Goal: Task Accomplishment & Management: Complete application form

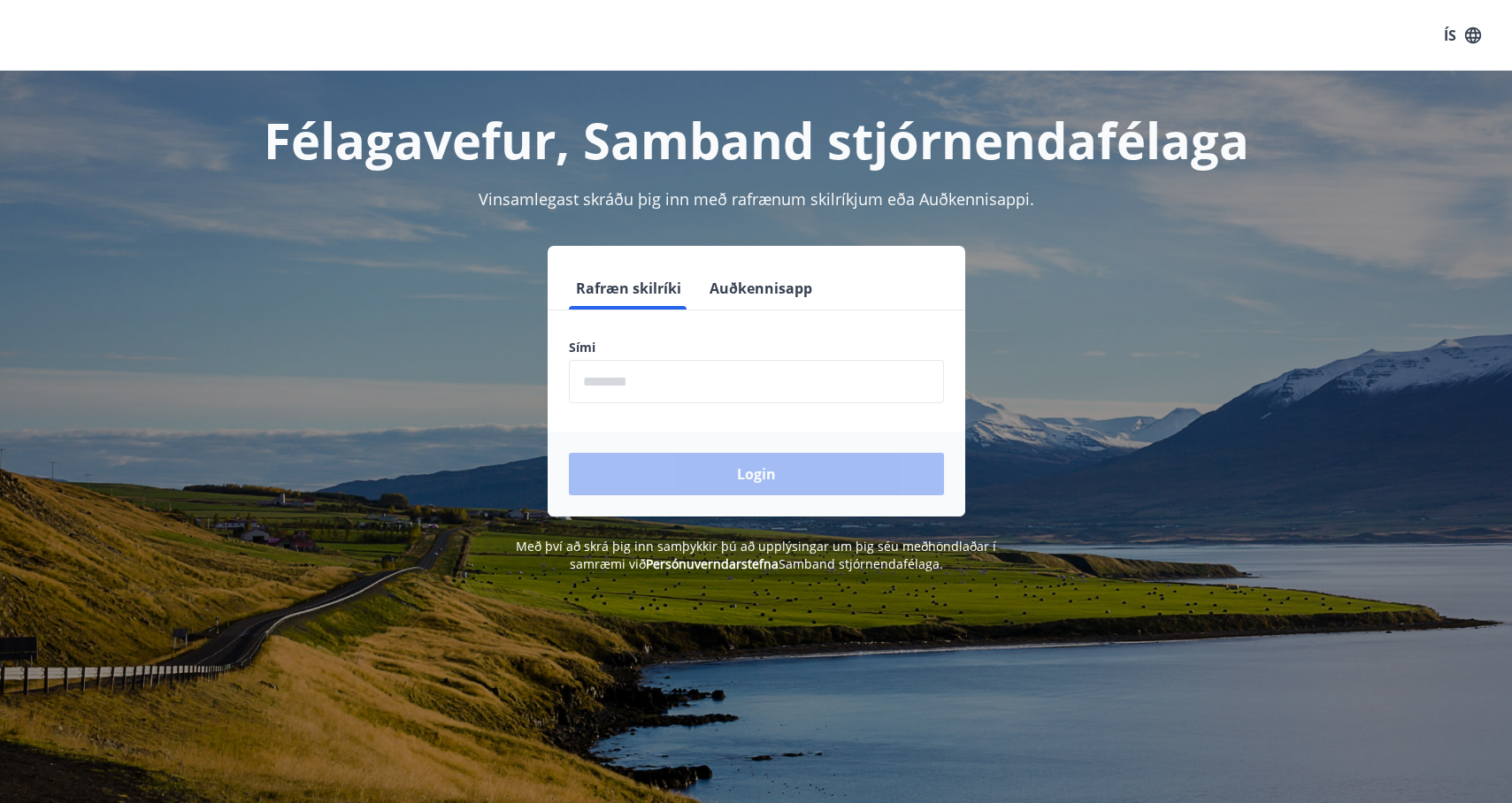
click at [792, 384] on input "phone" at bounding box center [756, 381] width 376 height 43
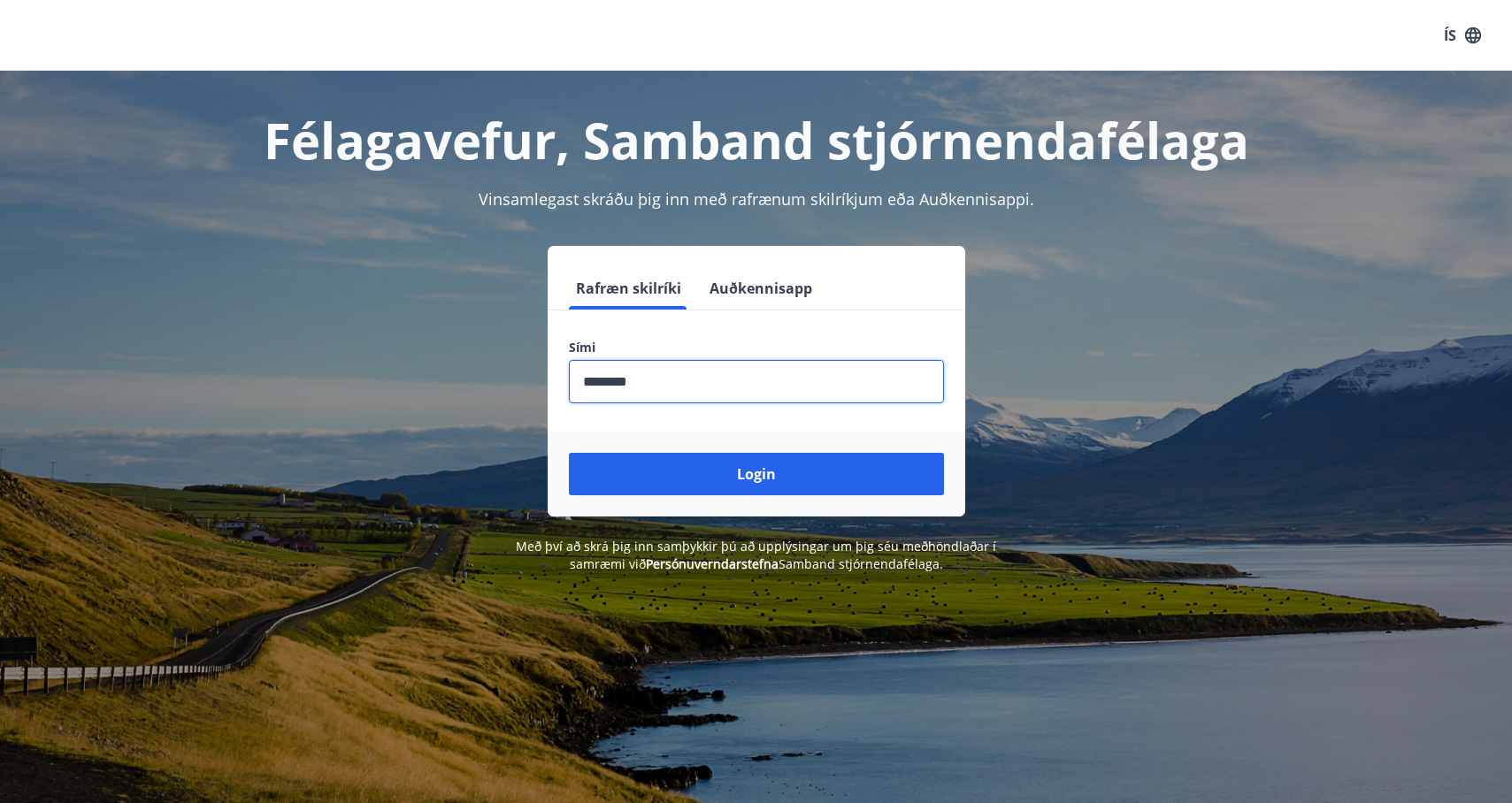
type input "********"
click at [569, 453] on button "Login" at bounding box center [756, 474] width 376 height 42
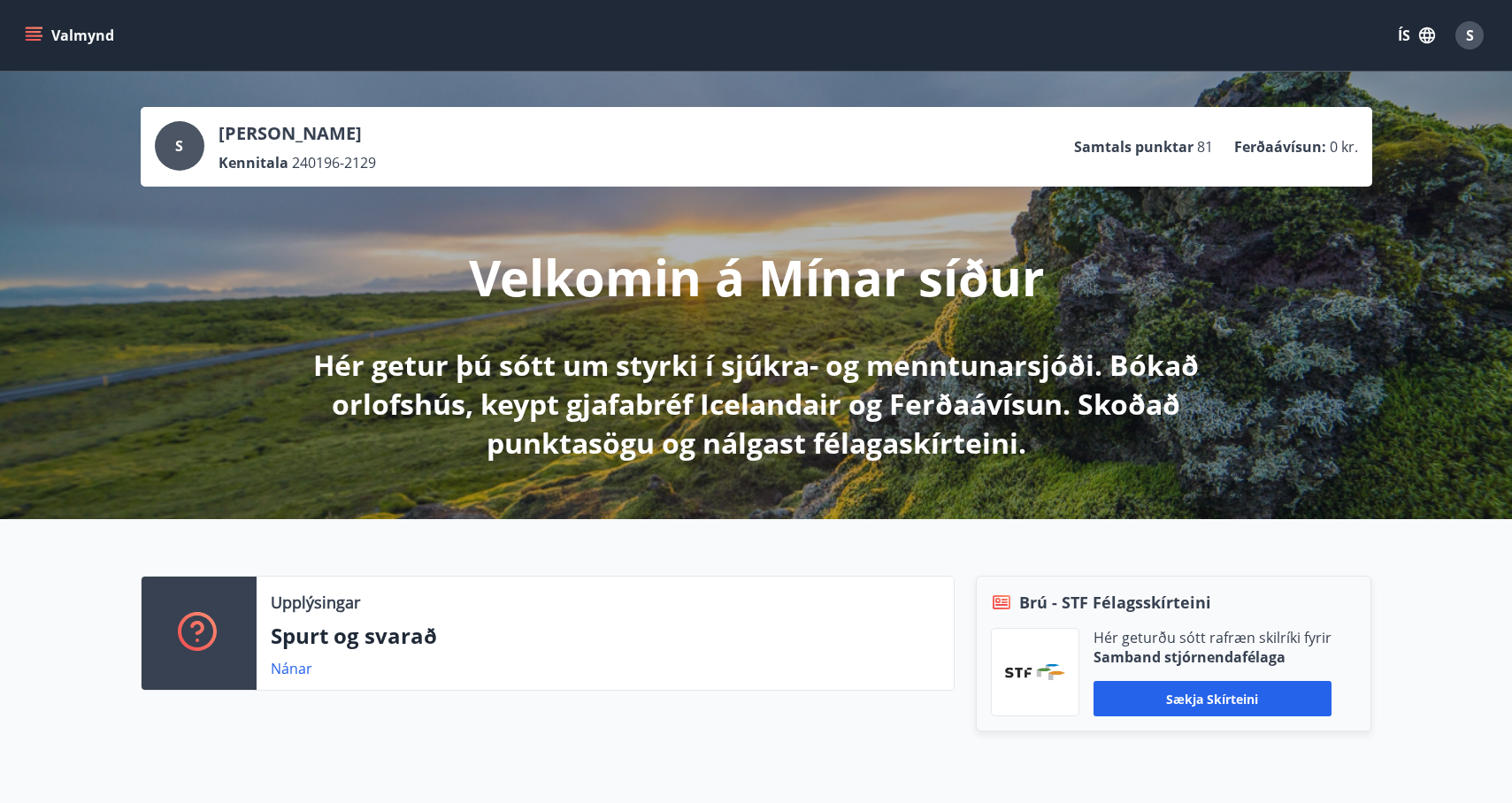
click at [46, 28] on button "Valmynd" at bounding box center [71, 35] width 100 height 32
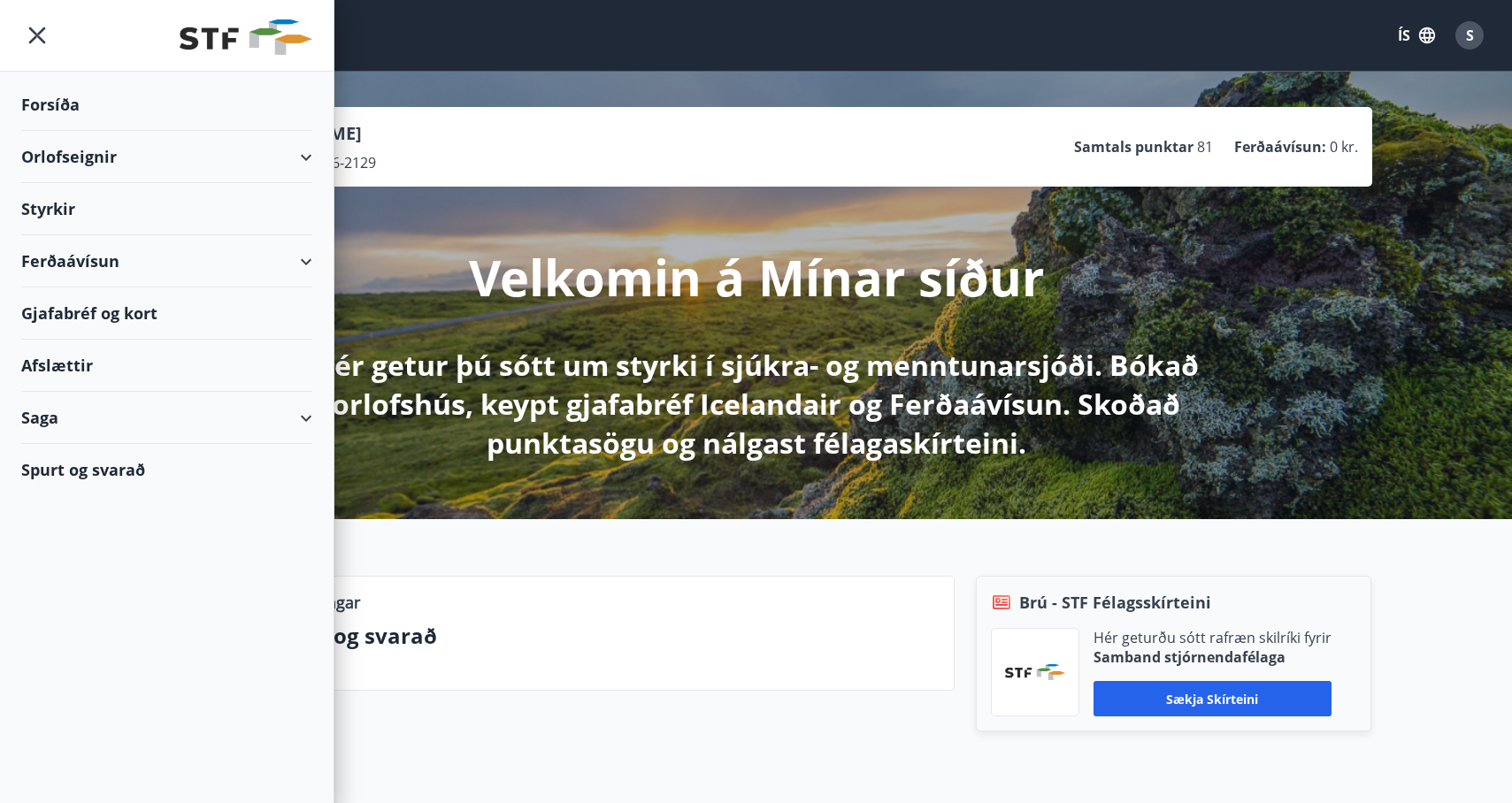
click at [240, 214] on div "Styrkir" at bounding box center [167, 209] width 291 height 52
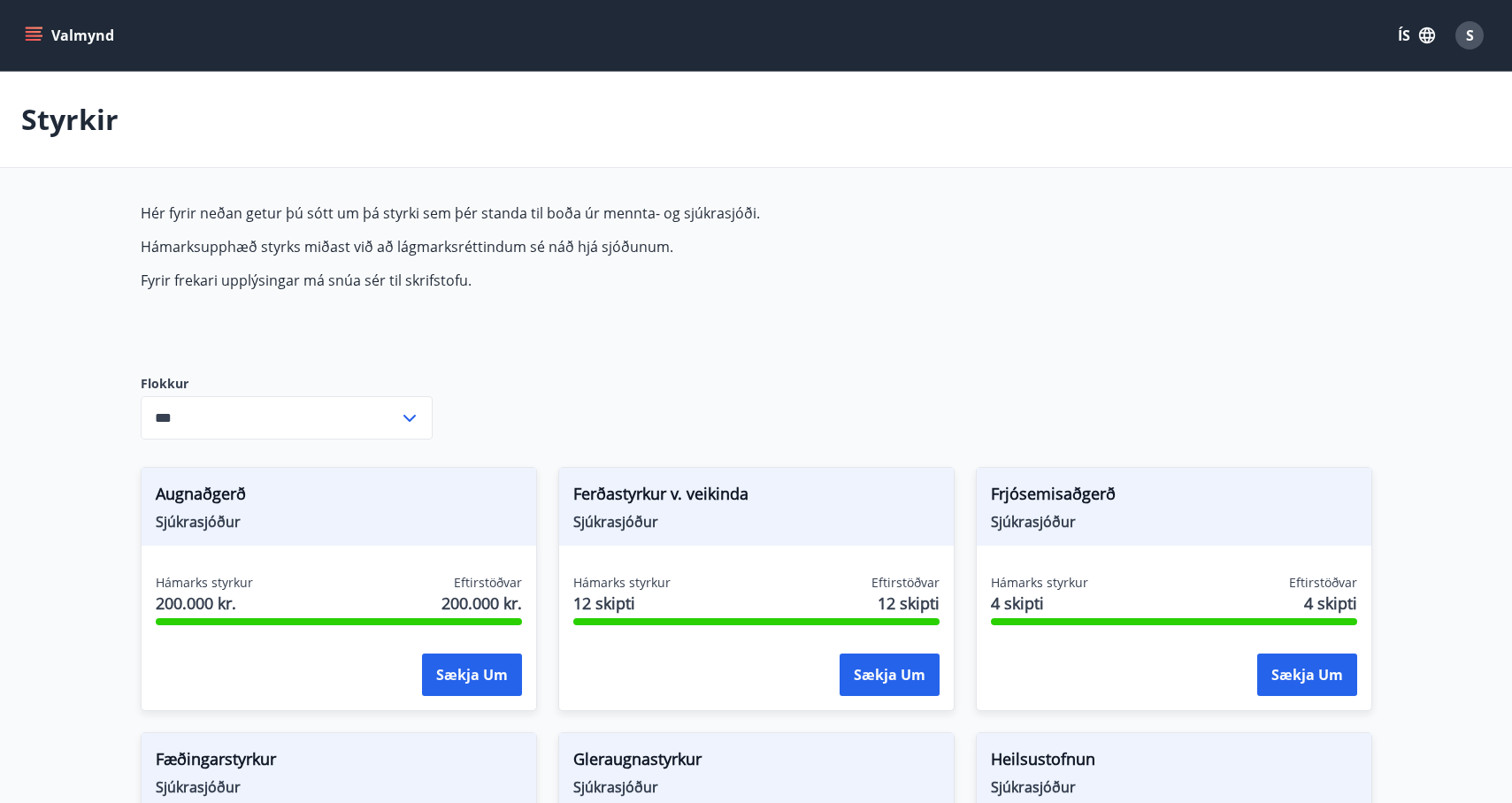
type input "***"
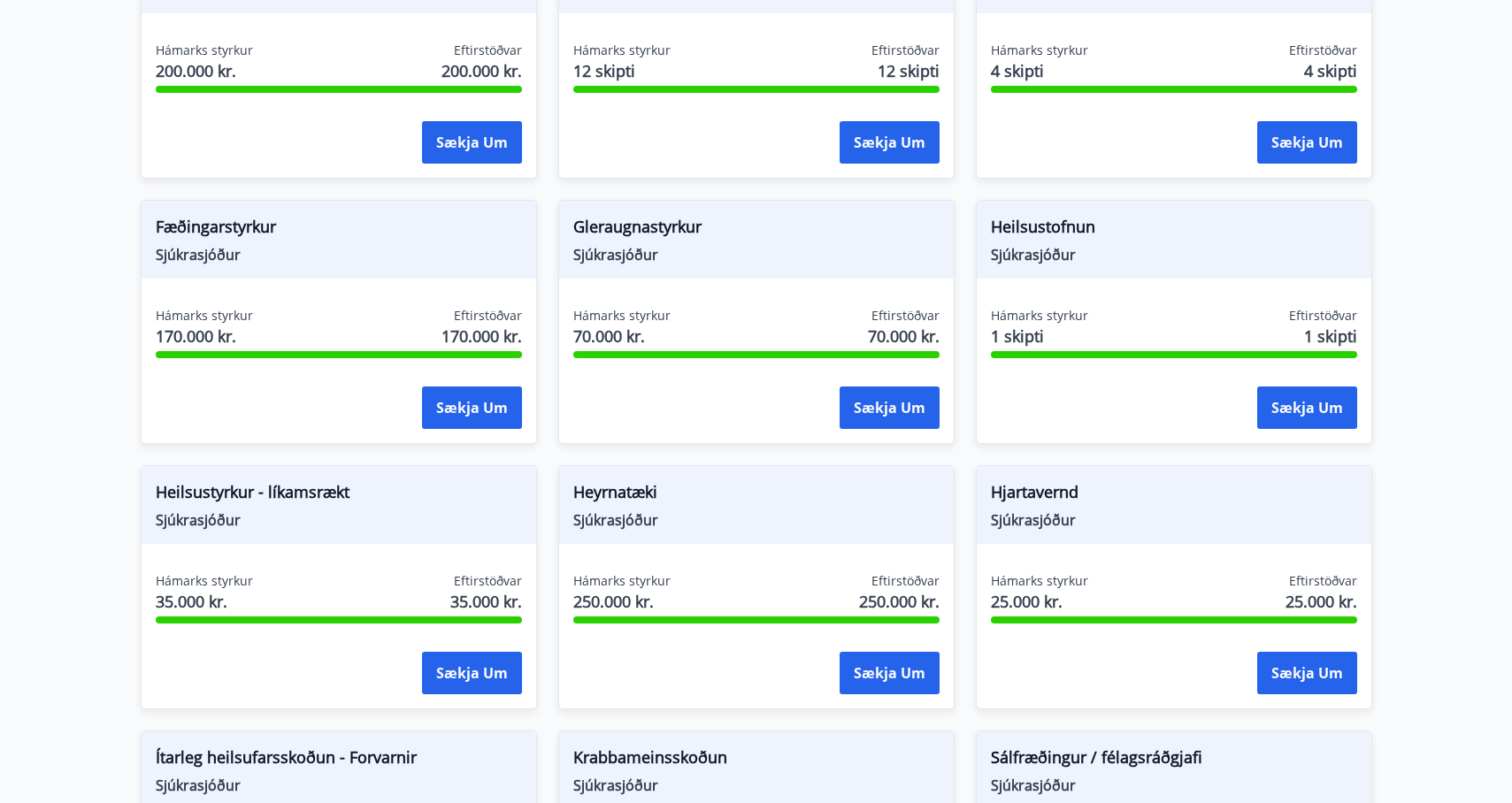
scroll to position [535, 0]
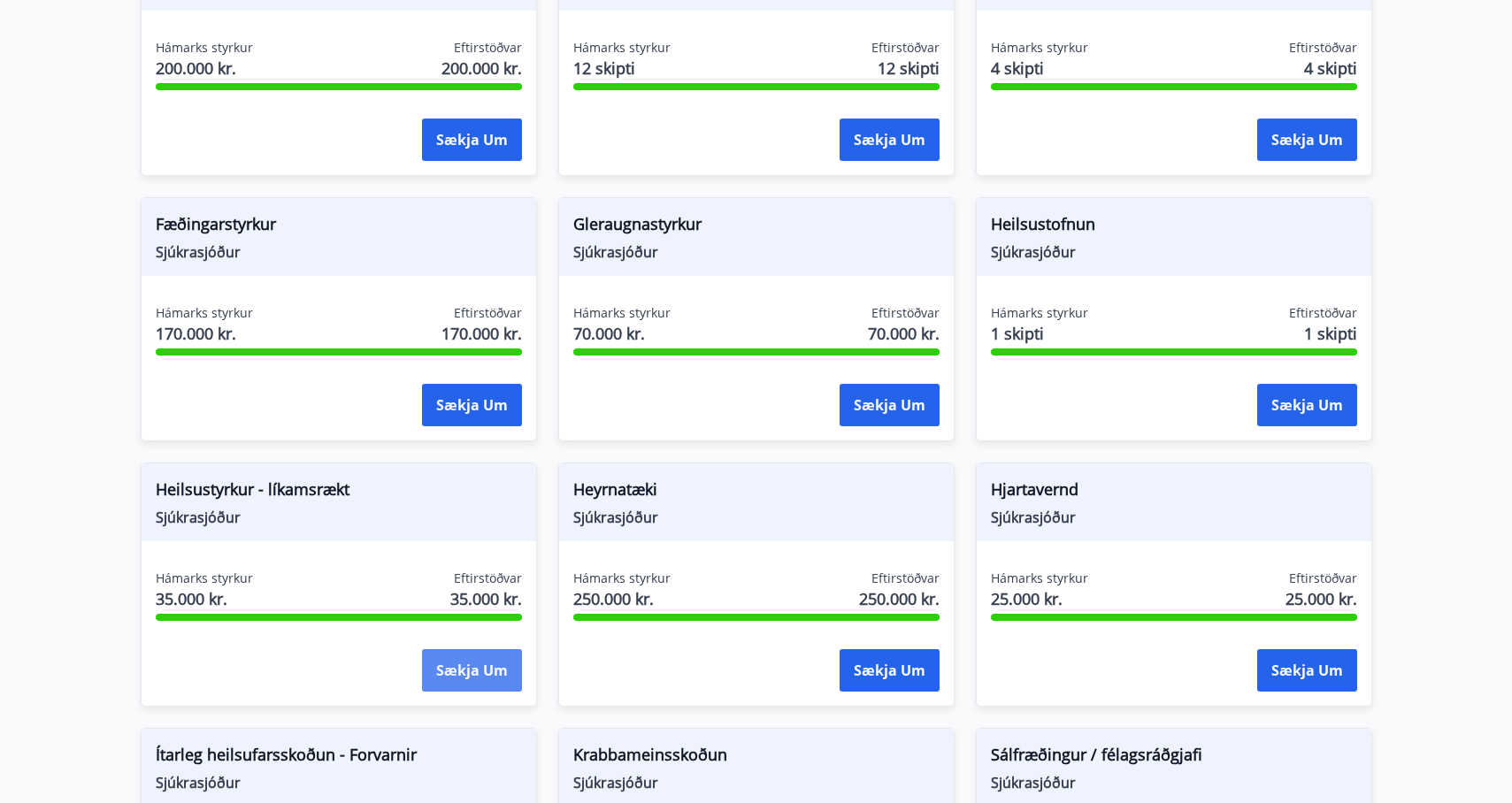
click at [443, 671] on button "Sækja um" at bounding box center [471, 670] width 100 height 42
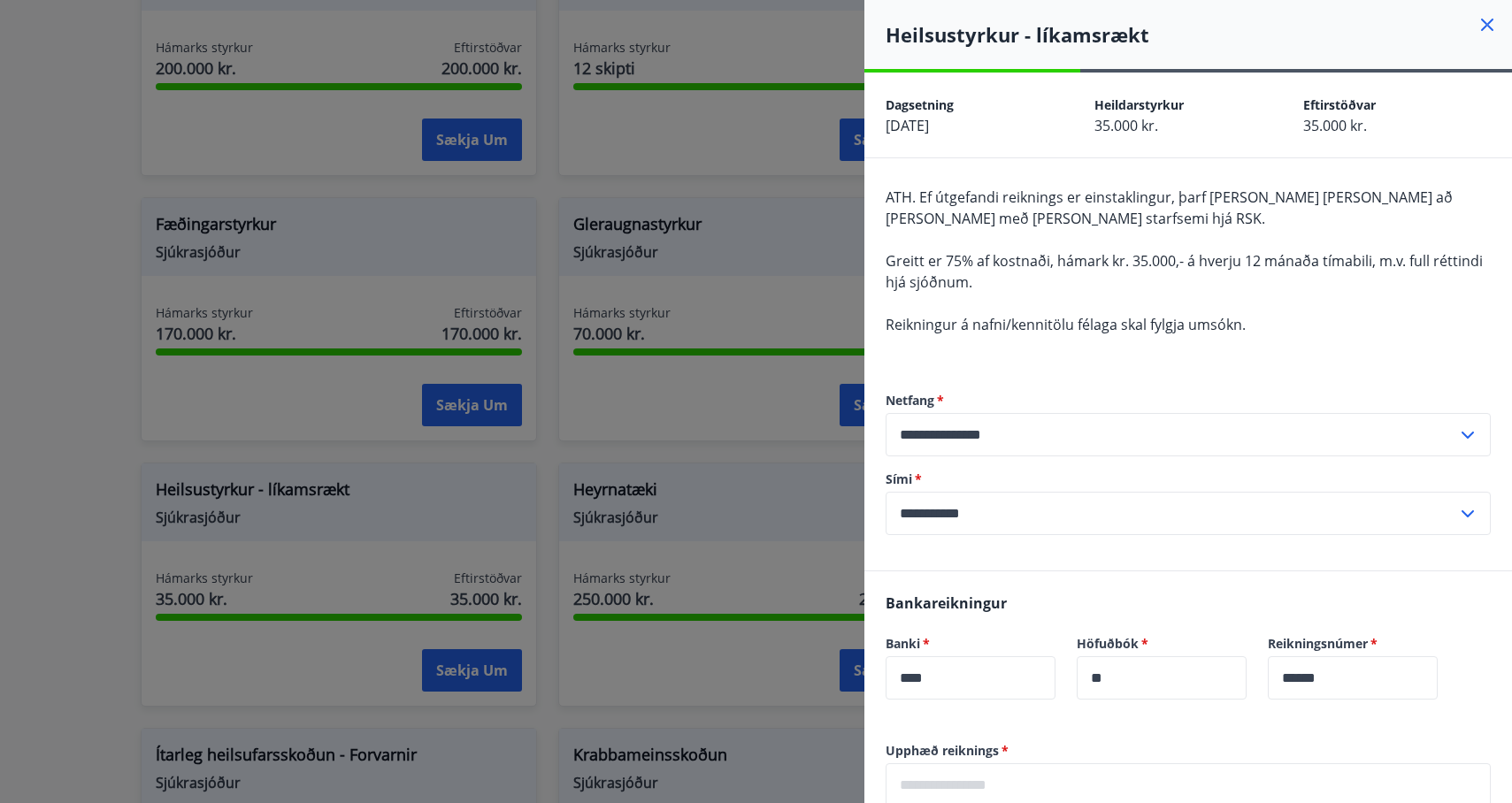
scroll to position [312, 0]
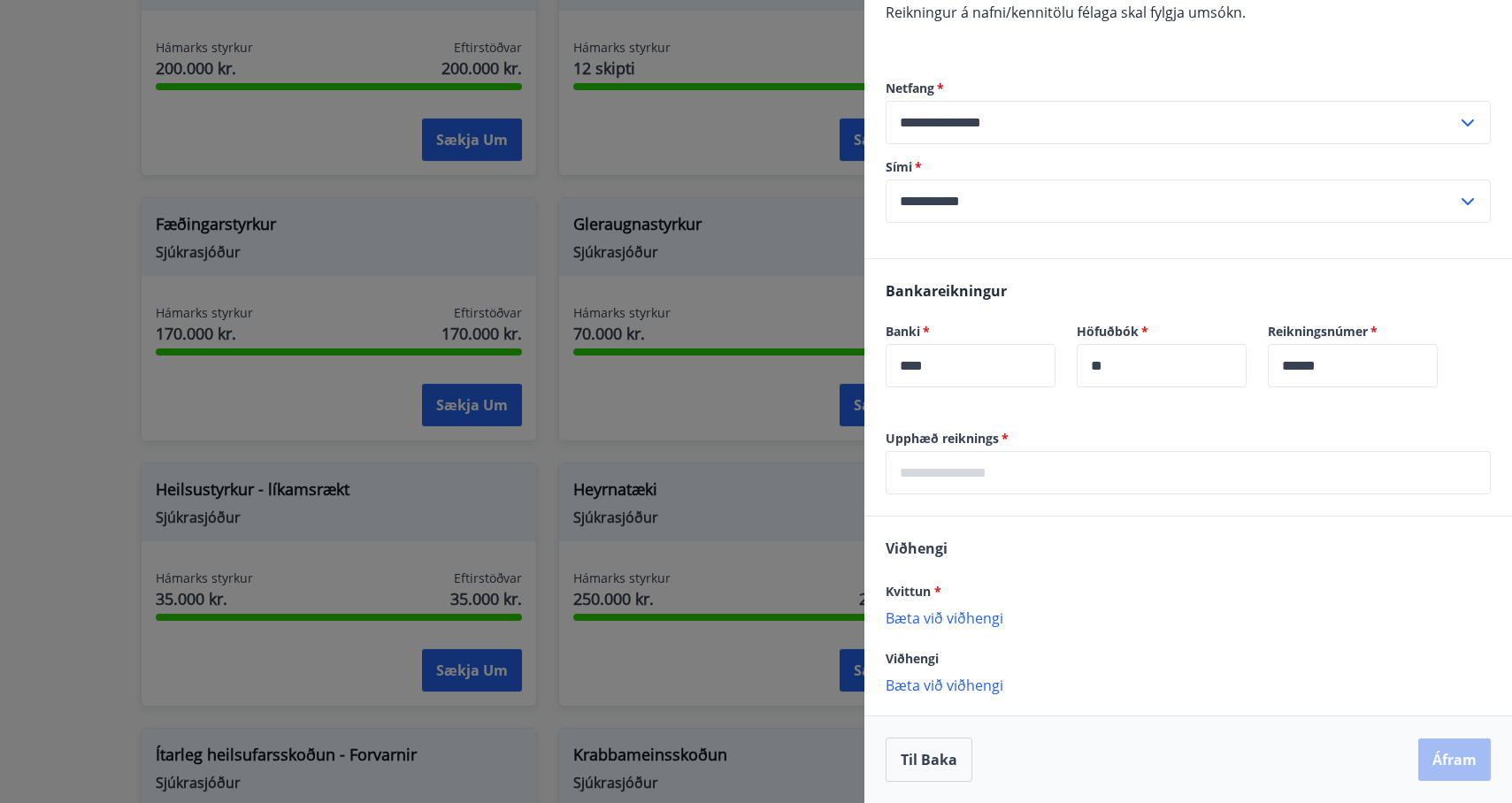
click at [1115, 471] on input "text" at bounding box center [1189, 473] width 605 height 43
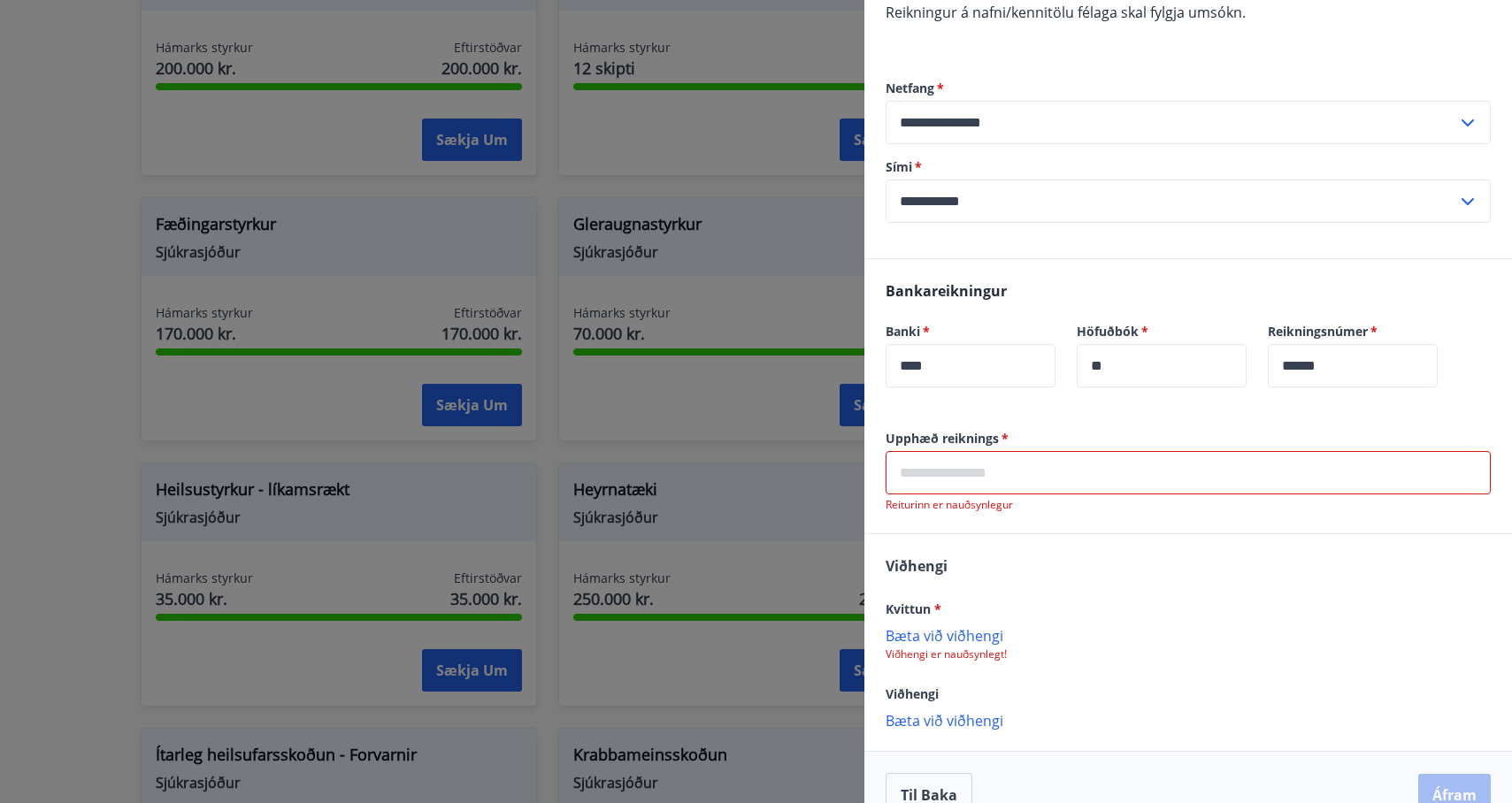
scroll to position [348, 0]
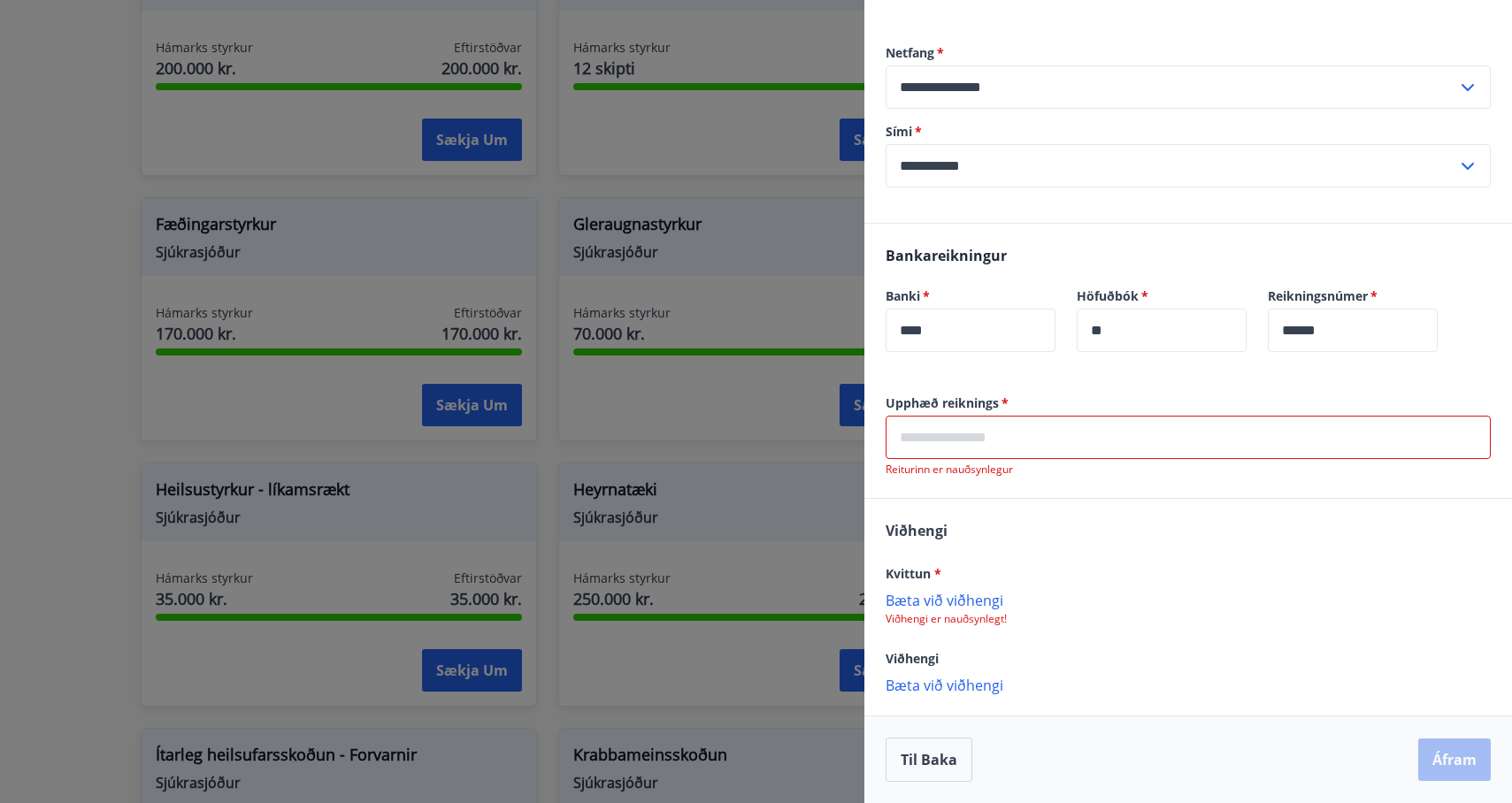
click at [1111, 440] on input "text" at bounding box center [1189, 437] width 605 height 43
click at [1150, 436] on input "text" at bounding box center [1189, 437] width 605 height 43
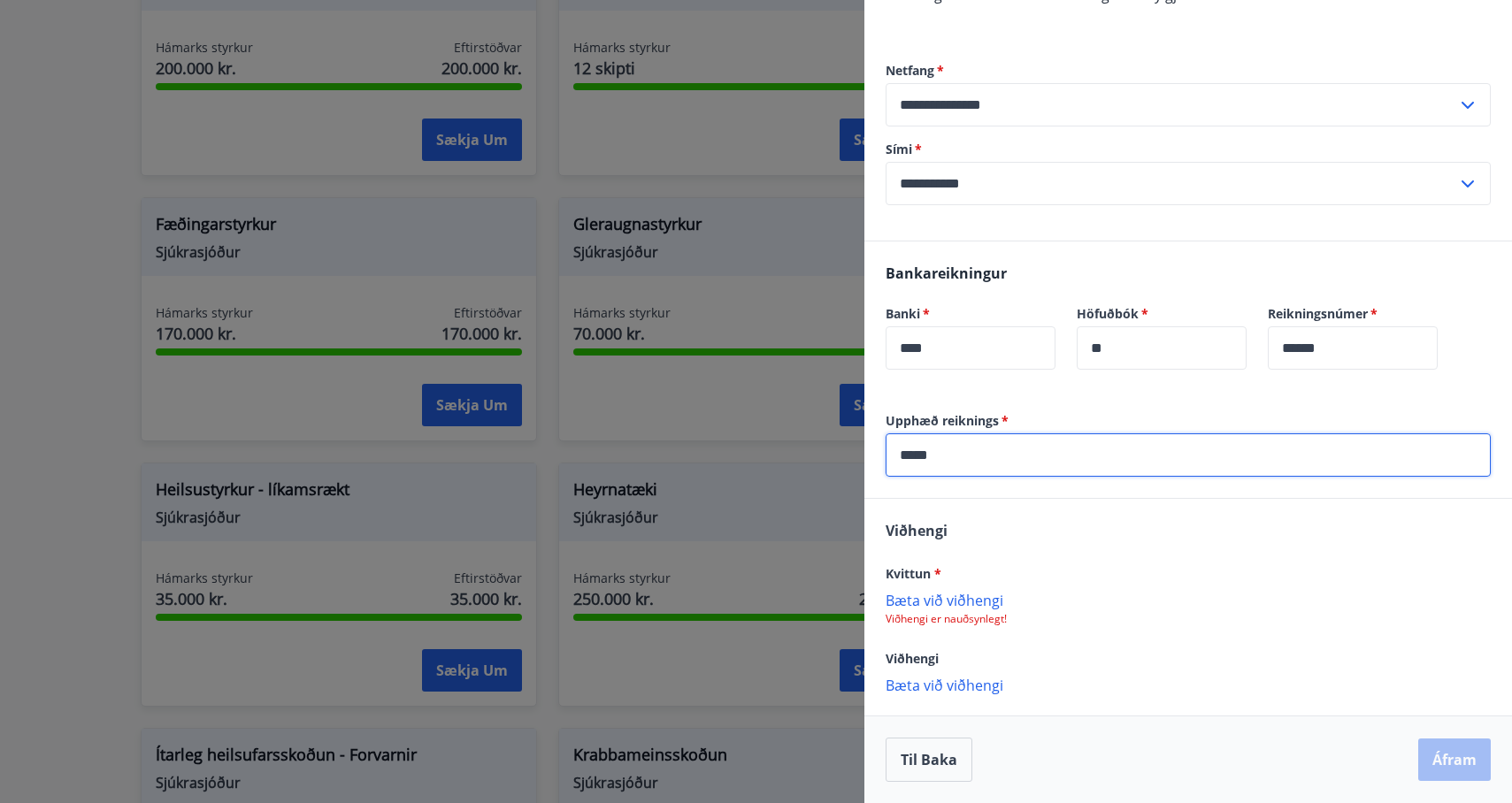
type input "*****"
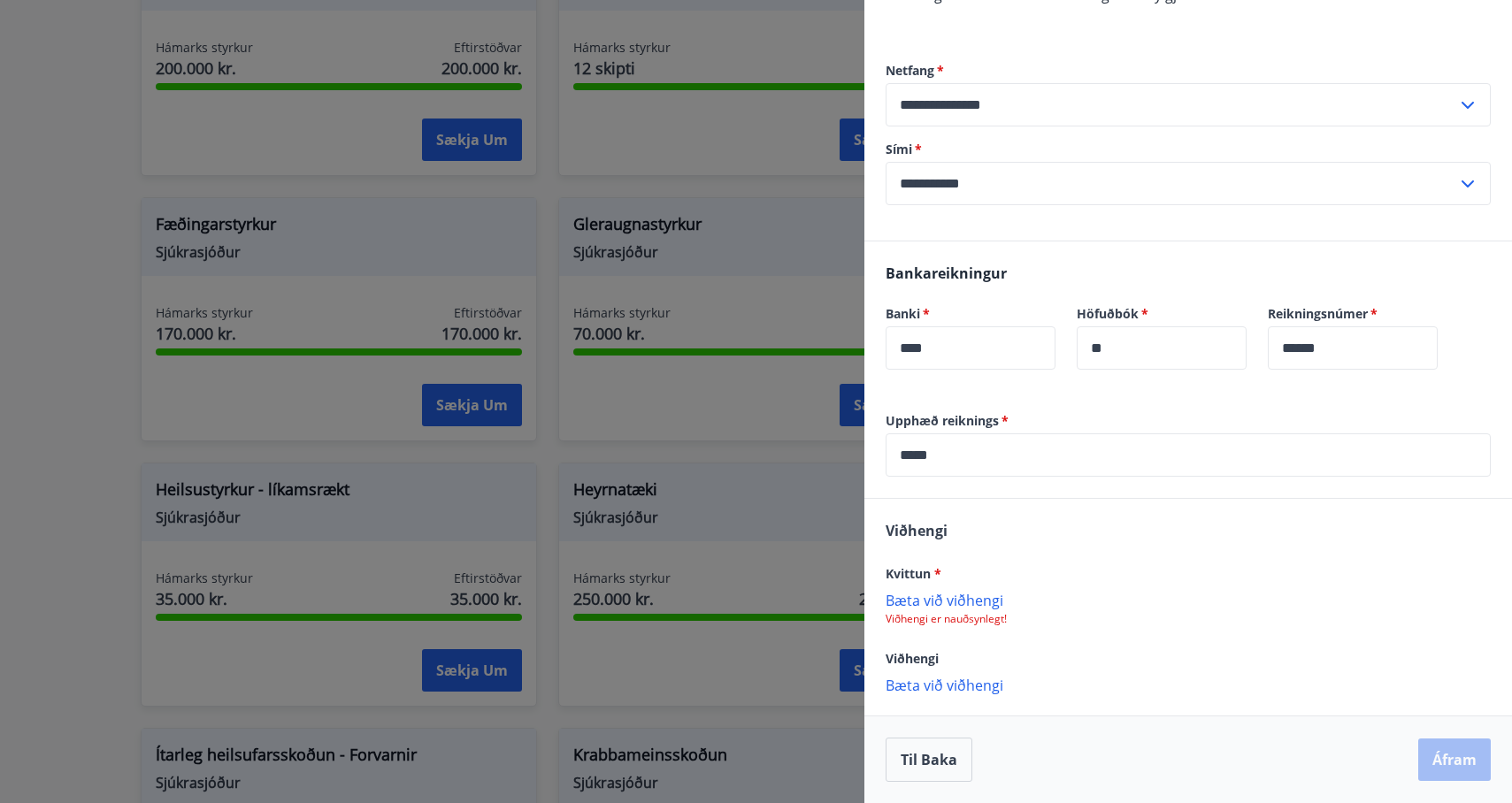
click at [961, 598] on p "Bæta við viðhengi" at bounding box center [1189, 600] width 605 height 18
click at [962, 609] on p "Bæta við viðhengi" at bounding box center [1189, 600] width 605 height 18
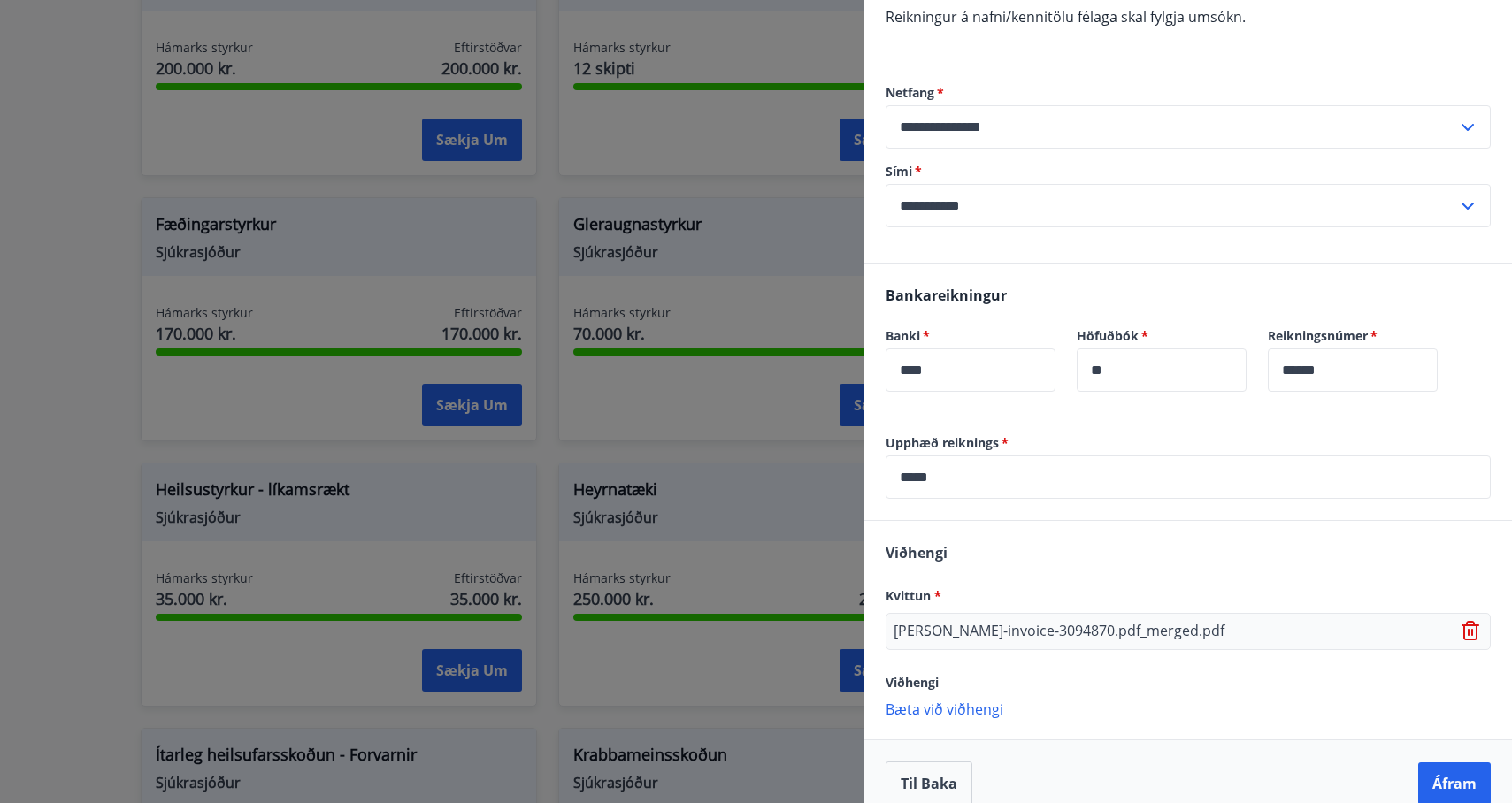
scroll to position [332, 0]
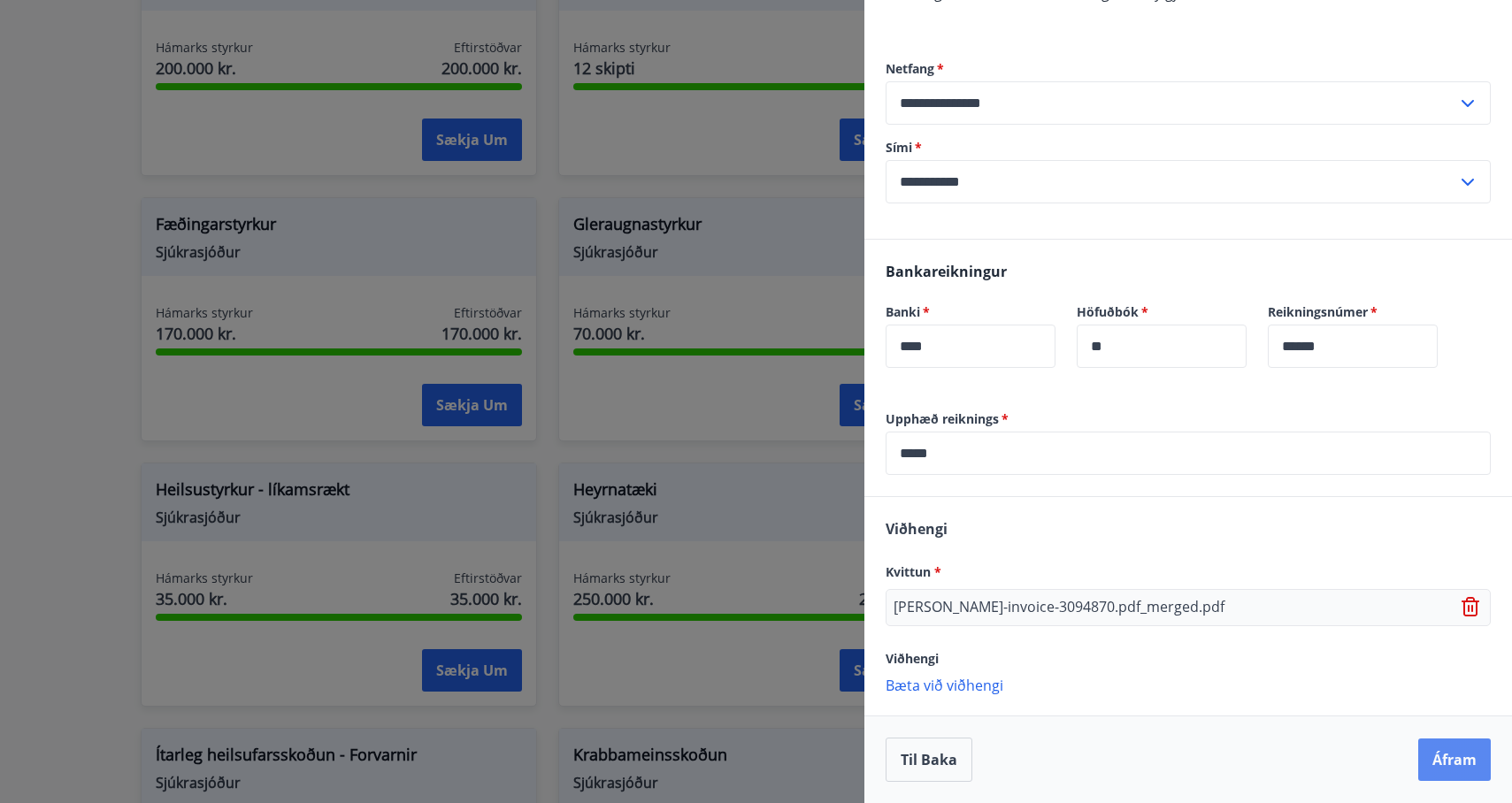
click at [1457, 764] on button "Áfram" at bounding box center [1455, 760] width 73 height 42
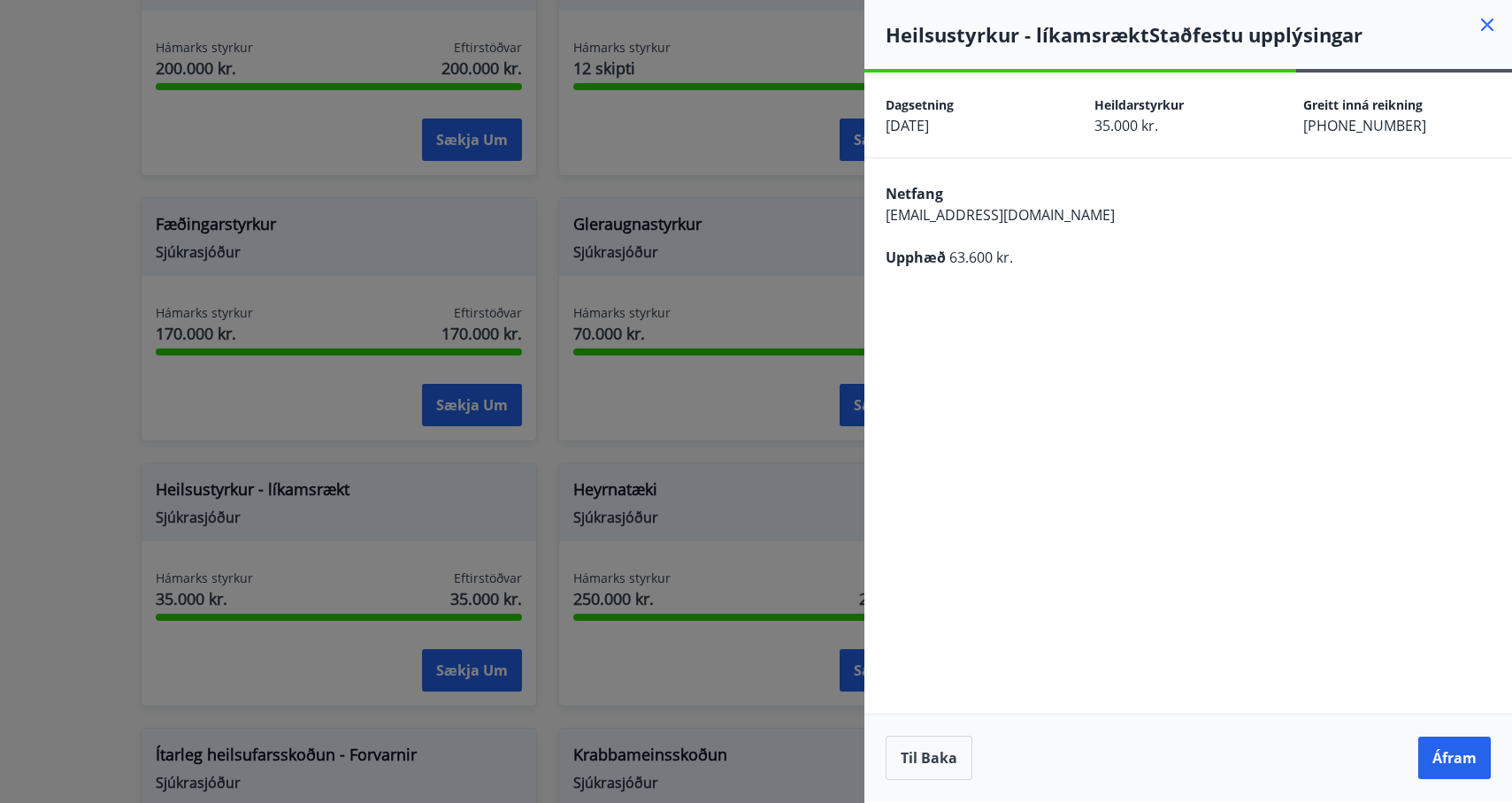
scroll to position [0, 0]
click at [1462, 752] on button "Áfram" at bounding box center [1455, 758] width 73 height 42
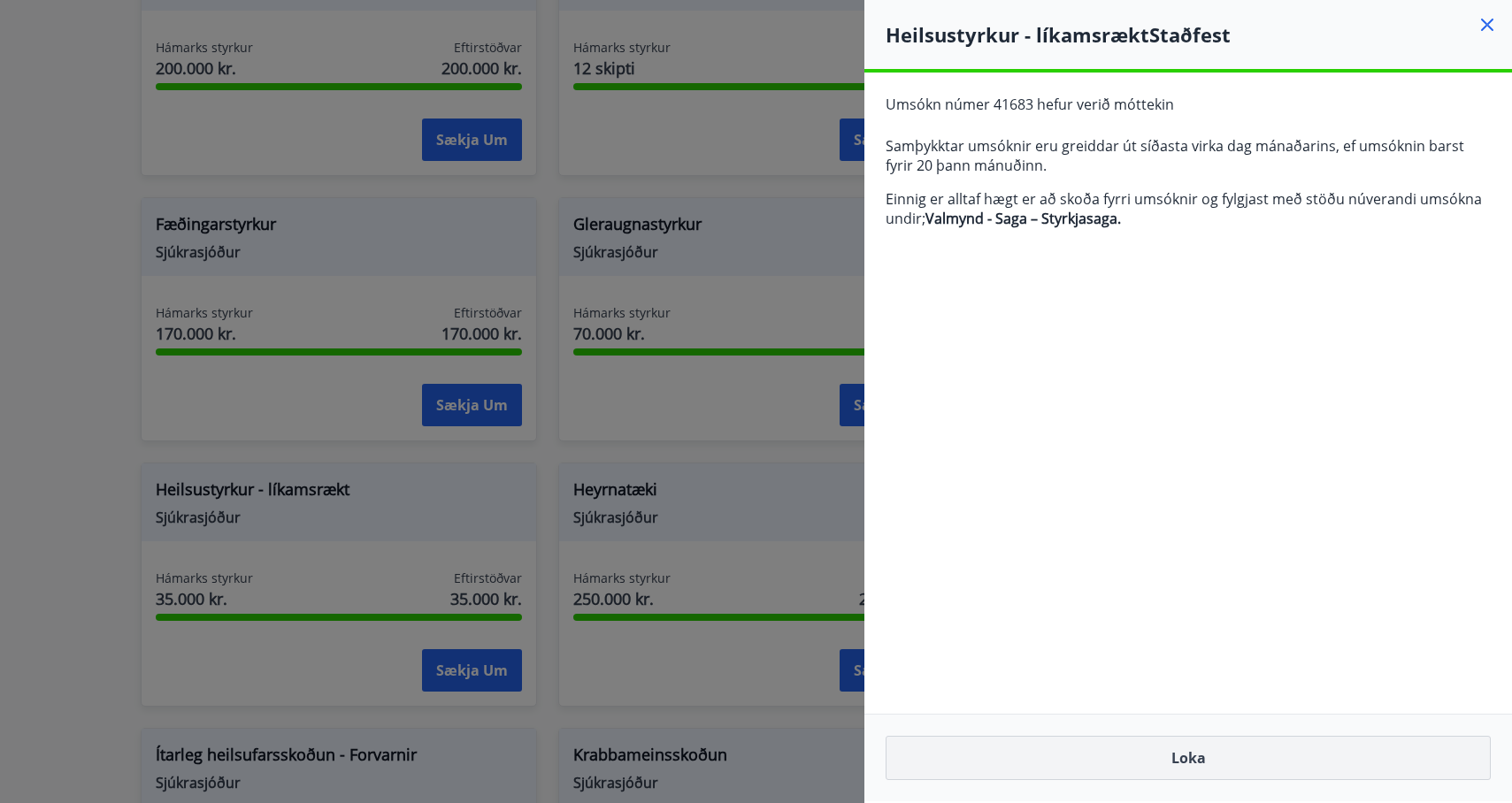
click at [1215, 756] on button "Loka" at bounding box center [1189, 758] width 605 height 44
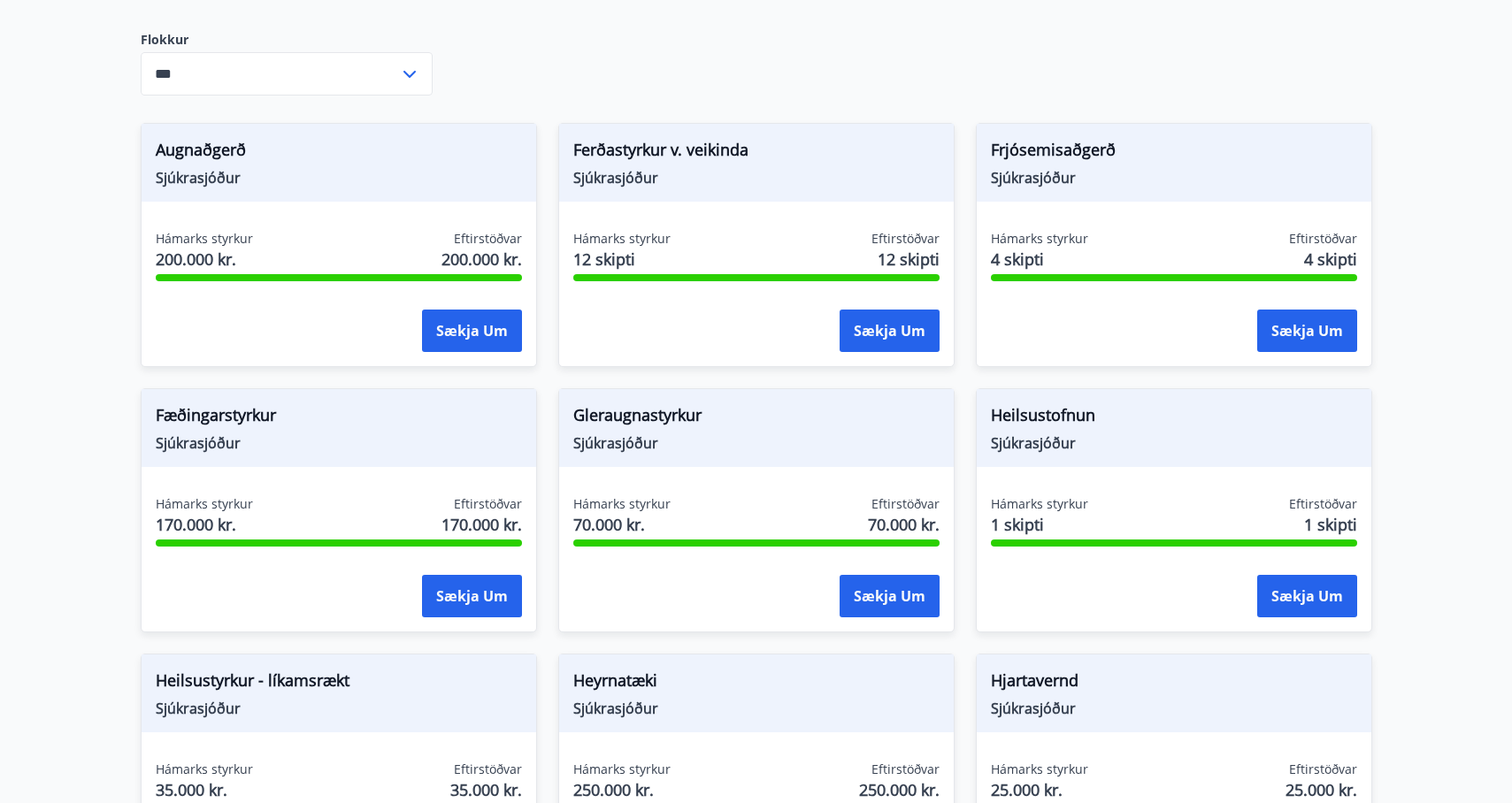
scroll to position [339, 0]
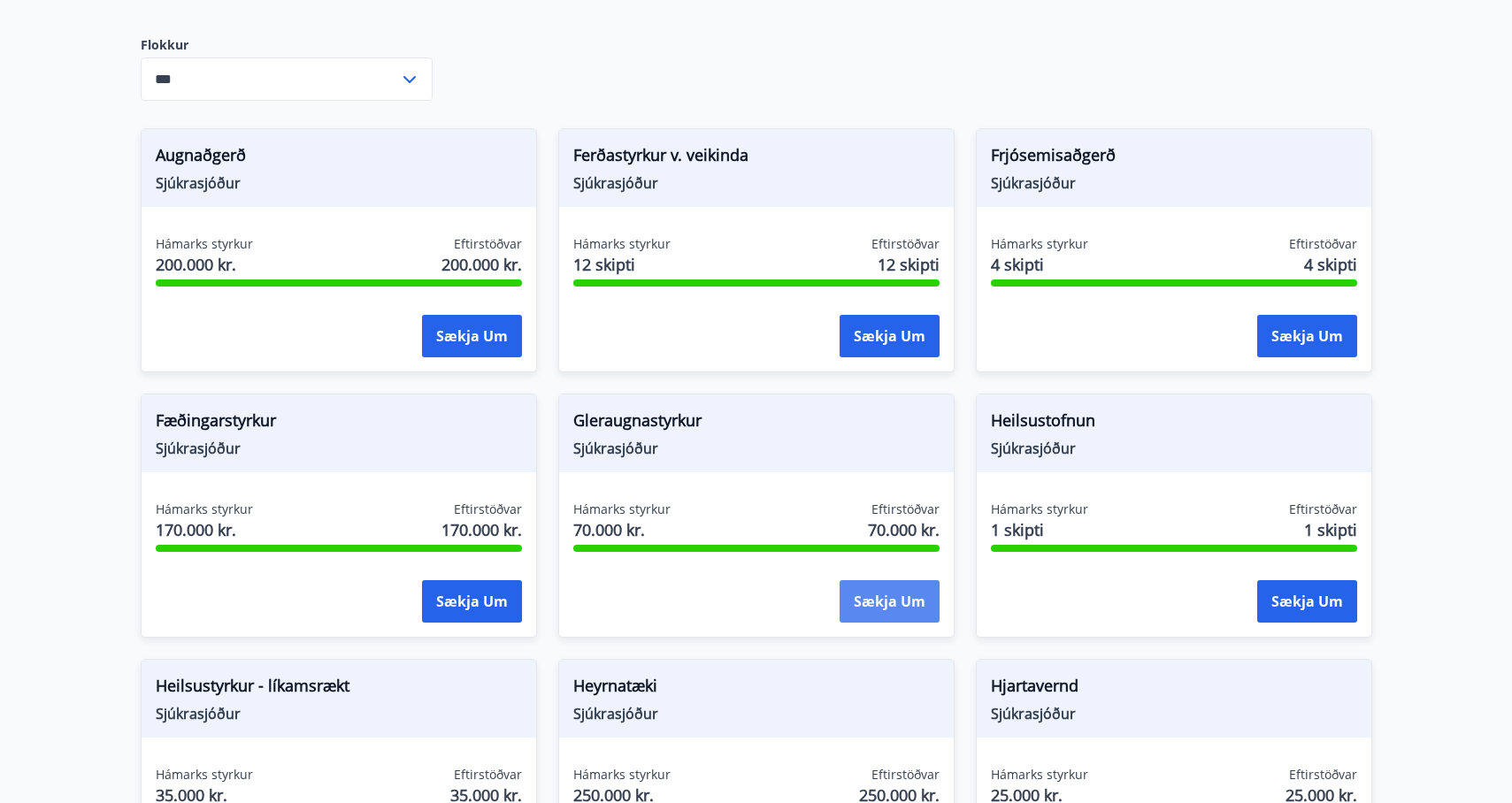
click at [884, 613] on button "Sækja um" at bounding box center [889, 601] width 100 height 42
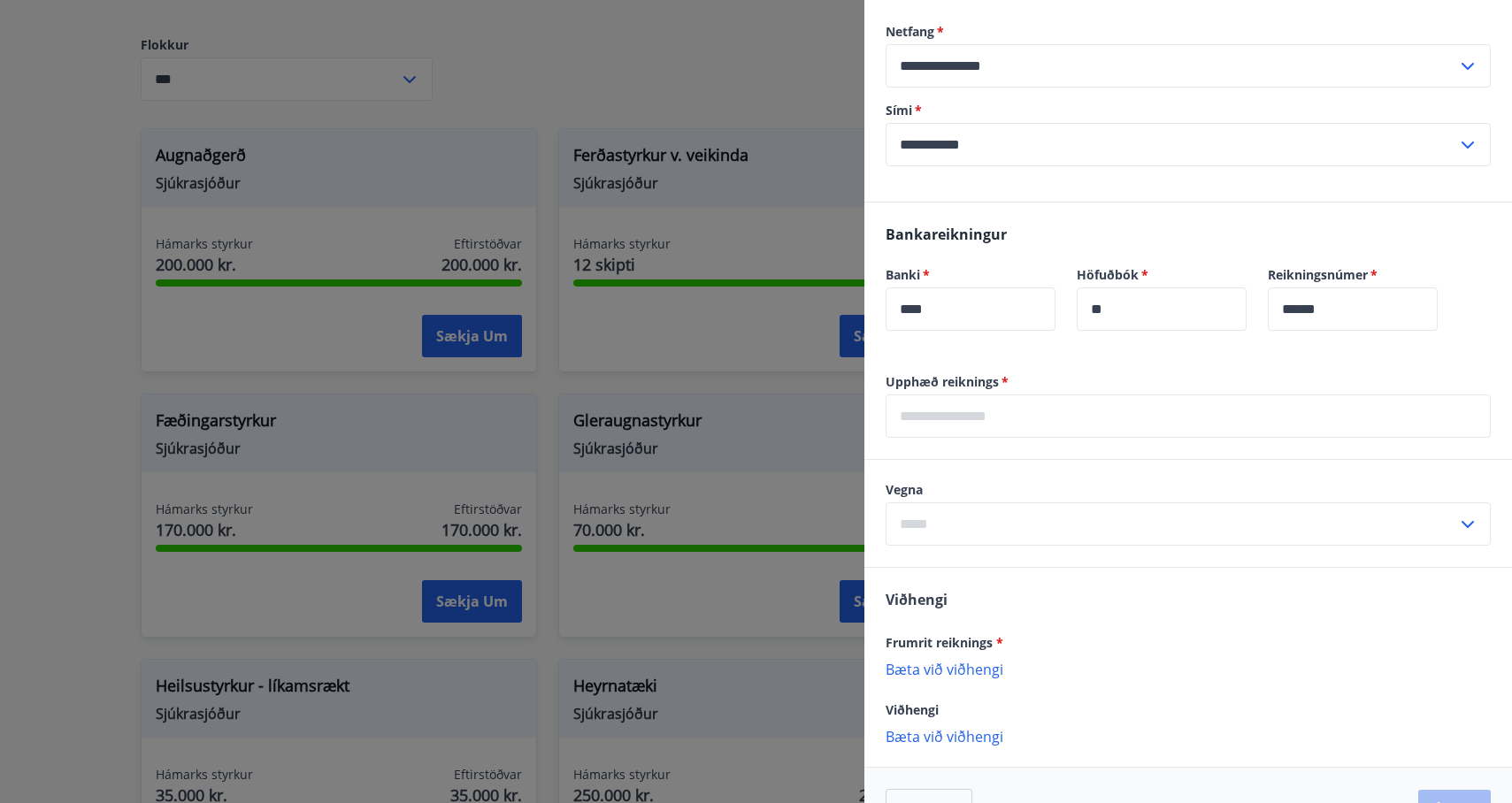
scroll to position [320, 0]
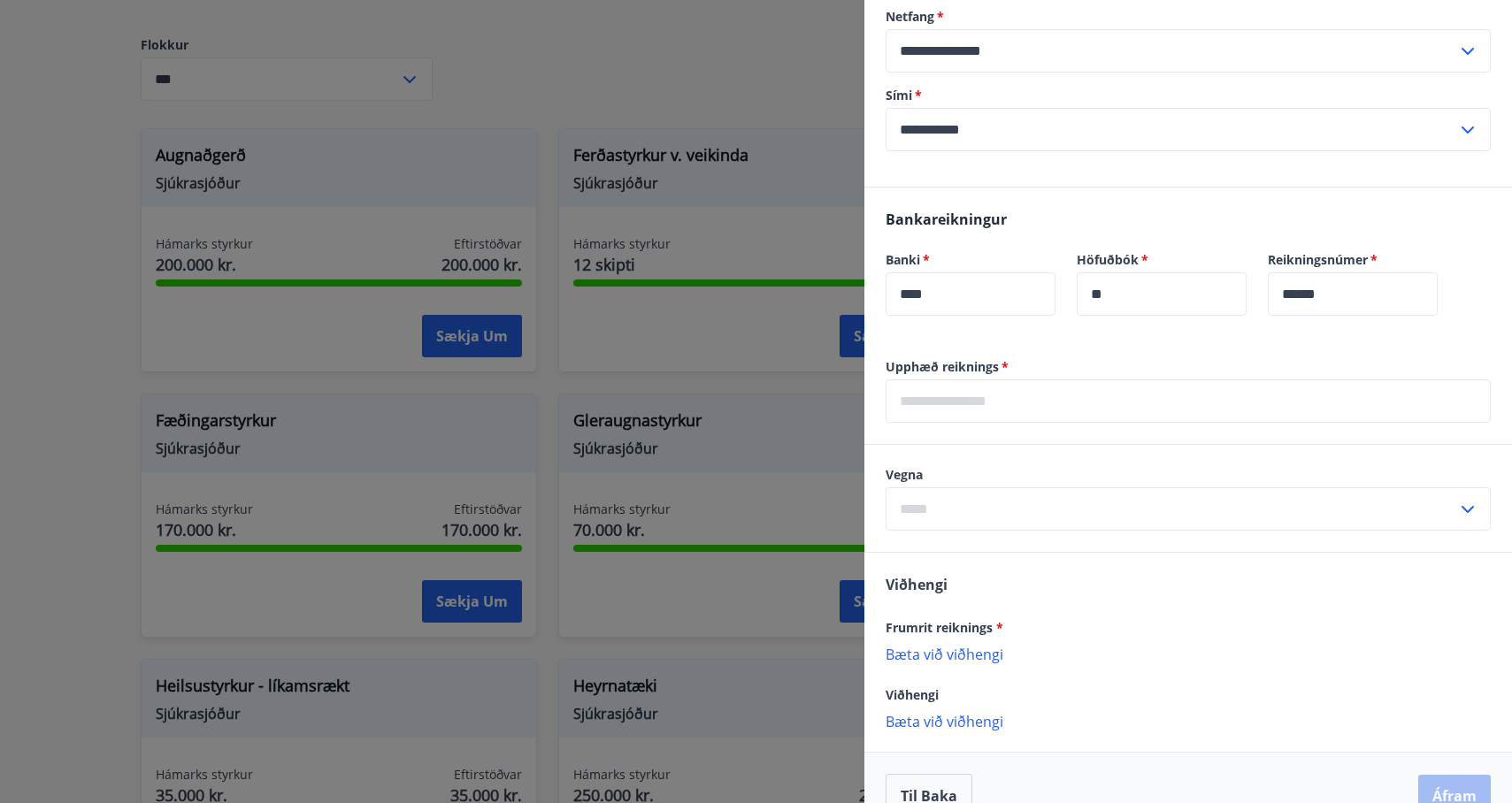
click at [1078, 504] on input "text" at bounding box center [1172, 509] width 572 height 43
click at [1049, 558] on li "Gleraugu" at bounding box center [1188, 547] width 603 height 32
type input "********"
